Goal: Information Seeking & Learning: Check status

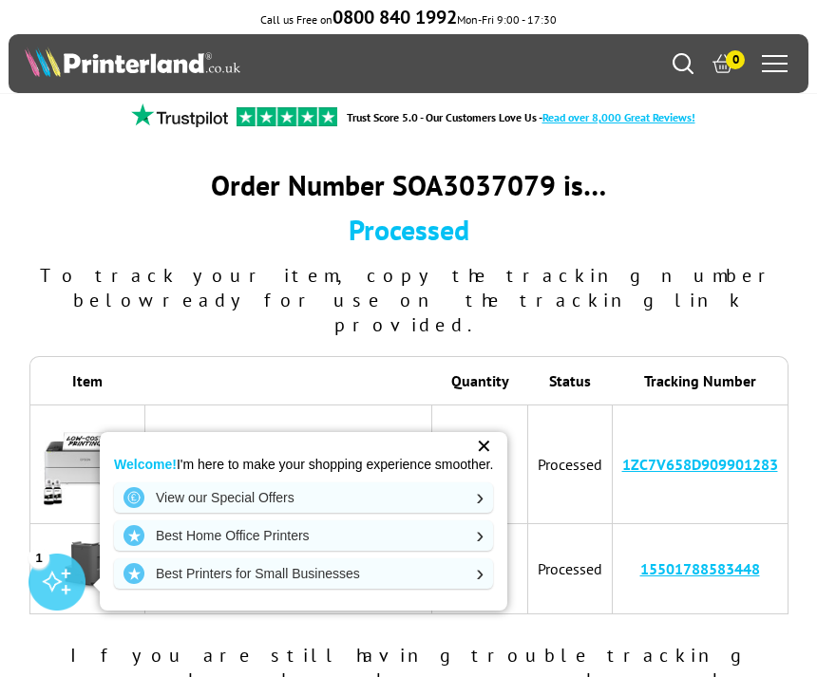
click at [496, 454] on div "✕" at bounding box center [483, 446] width 27 height 27
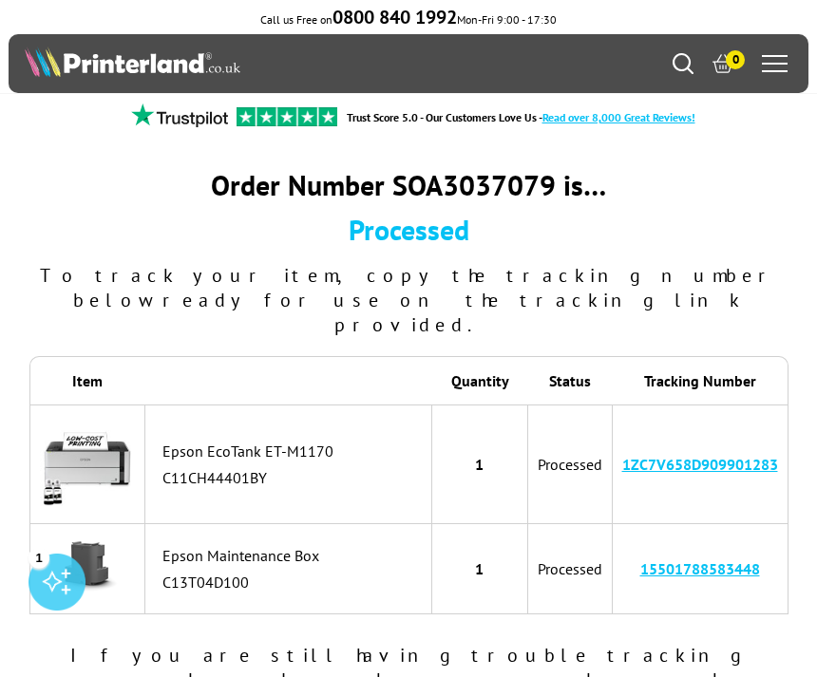
copy link "1ZC7V658D909901283"
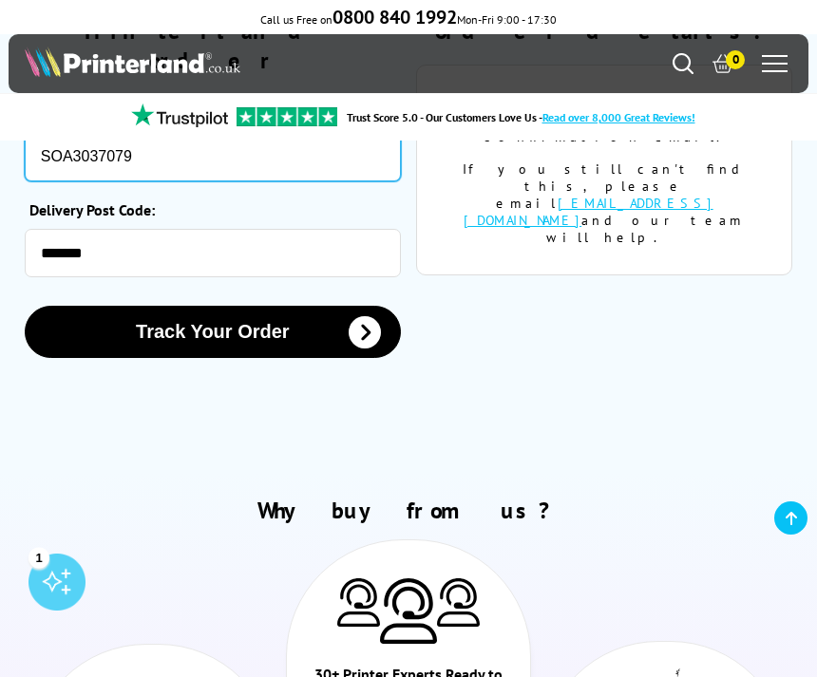
scroll to position [188, 0]
